Goal: Task Accomplishment & Management: Use online tool/utility

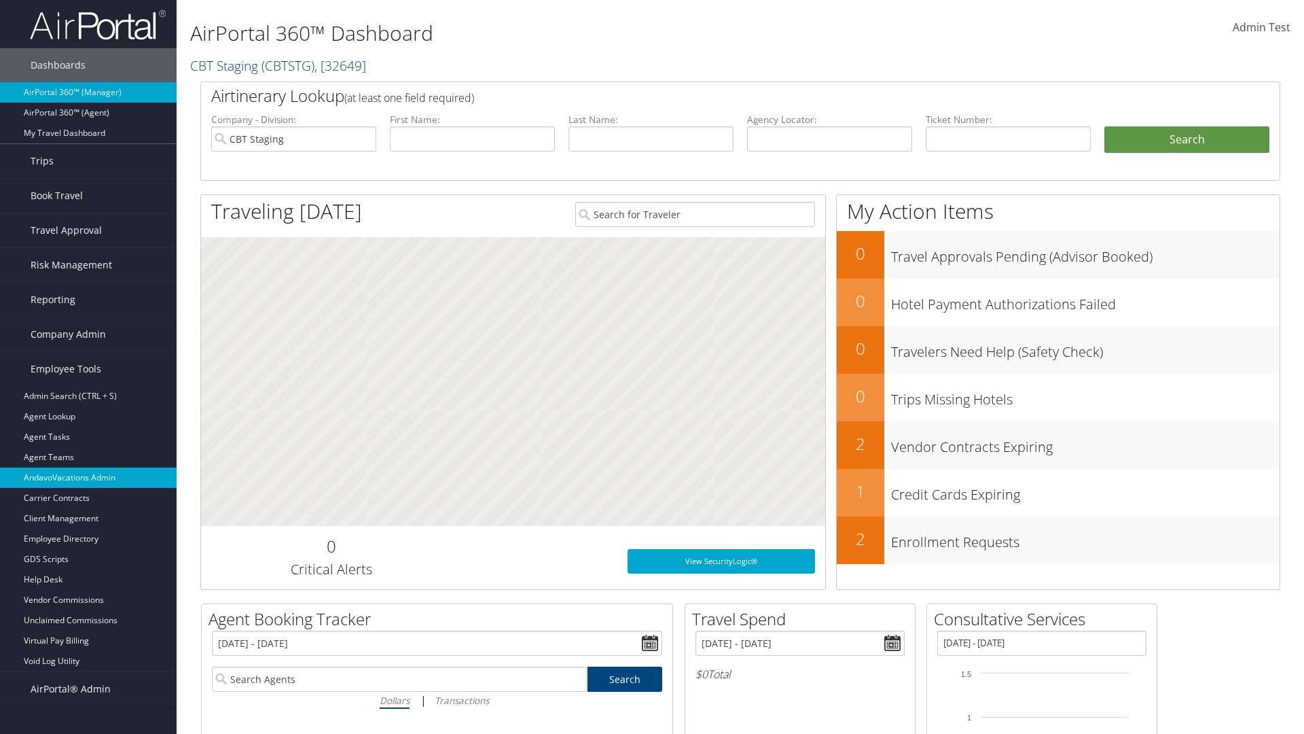
click at [88, 478] on link "AndavoVacations Admin" at bounding box center [88, 477] width 177 height 20
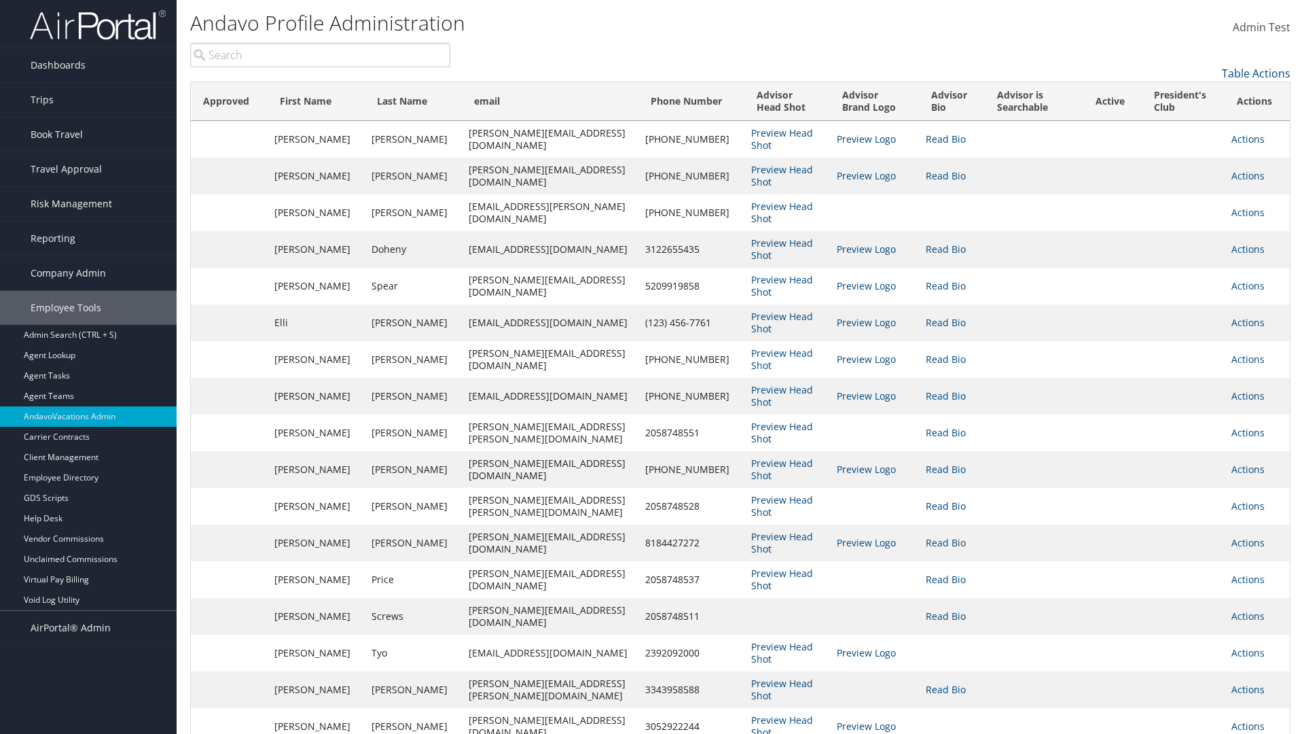
click at [320, 55] on input "search" at bounding box center [320, 55] width 260 height 24
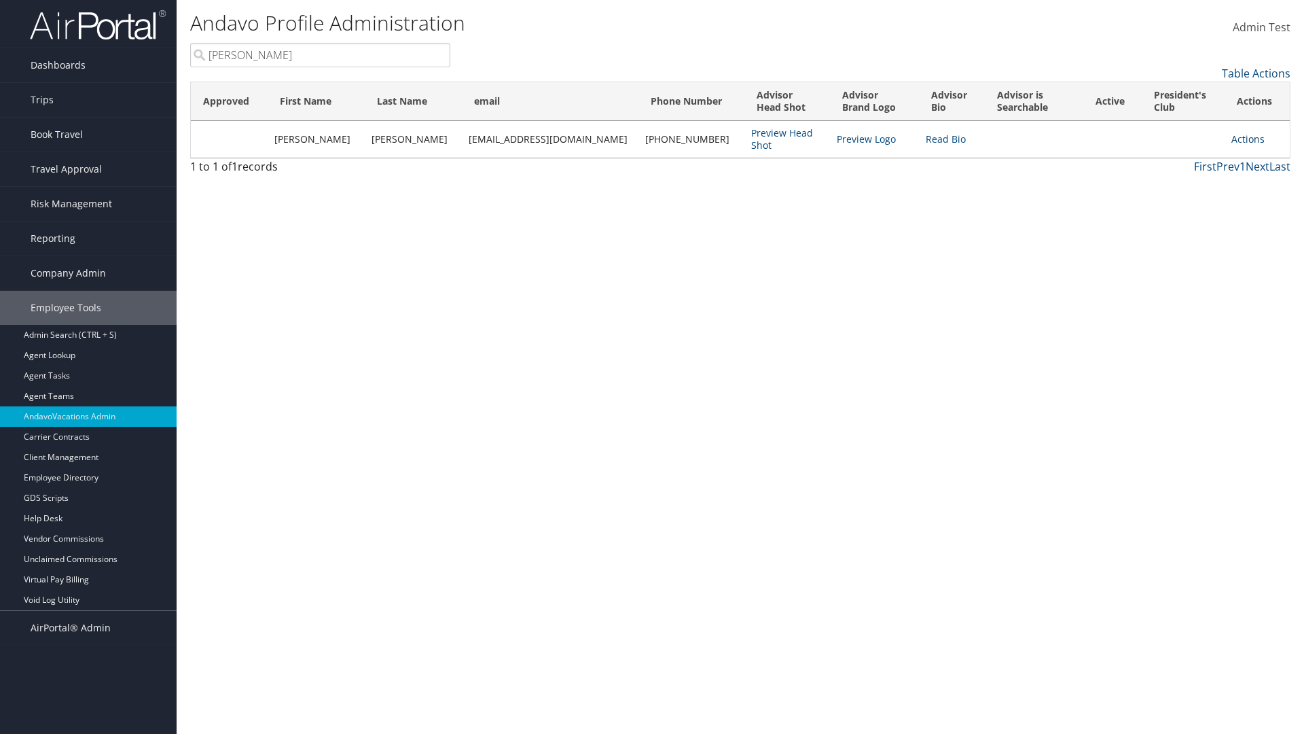
type input "[PERSON_NAME]"
click at [1241, 139] on link "Actions" at bounding box center [1248, 138] width 33 height 13
click at [1180, 228] on link "Remove from President's Club" at bounding box center [1180, 228] width 148 height 23
